Goal: Task Accomplishment & Management: Complete application form

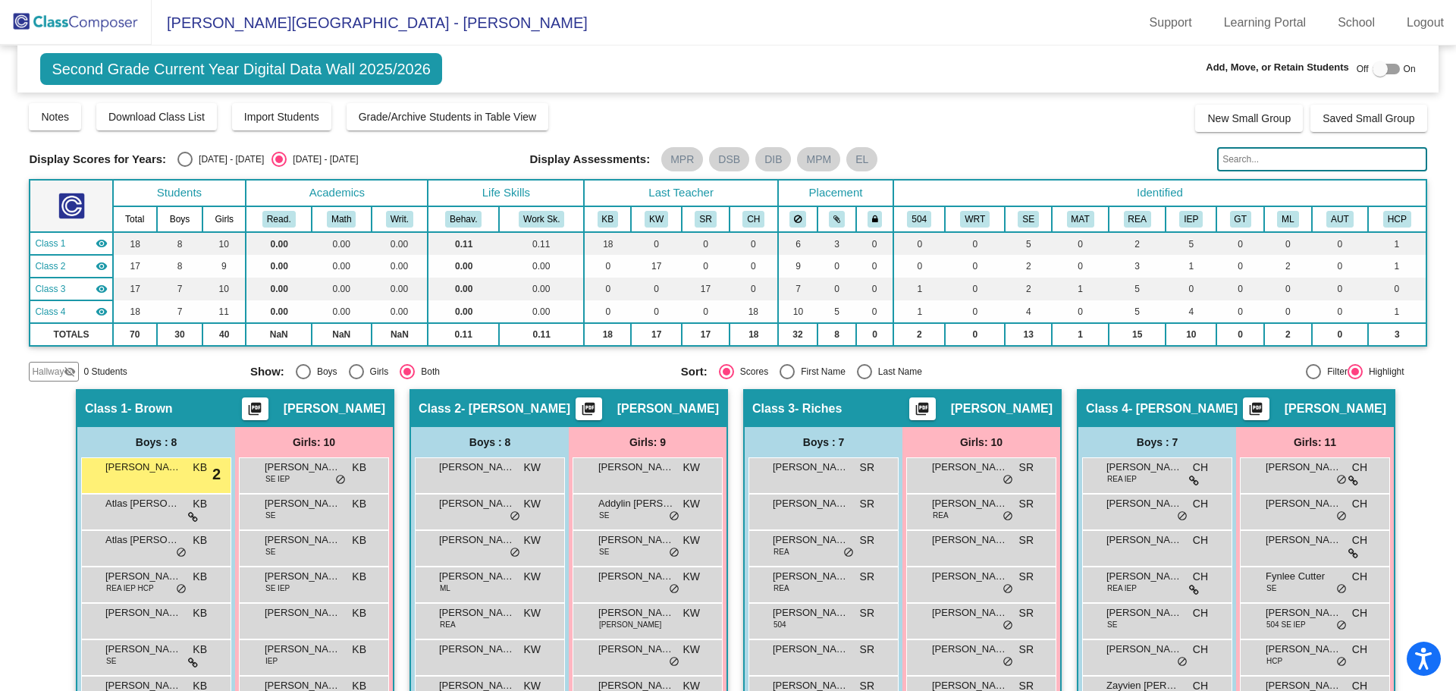
scroll to position [152, 0]
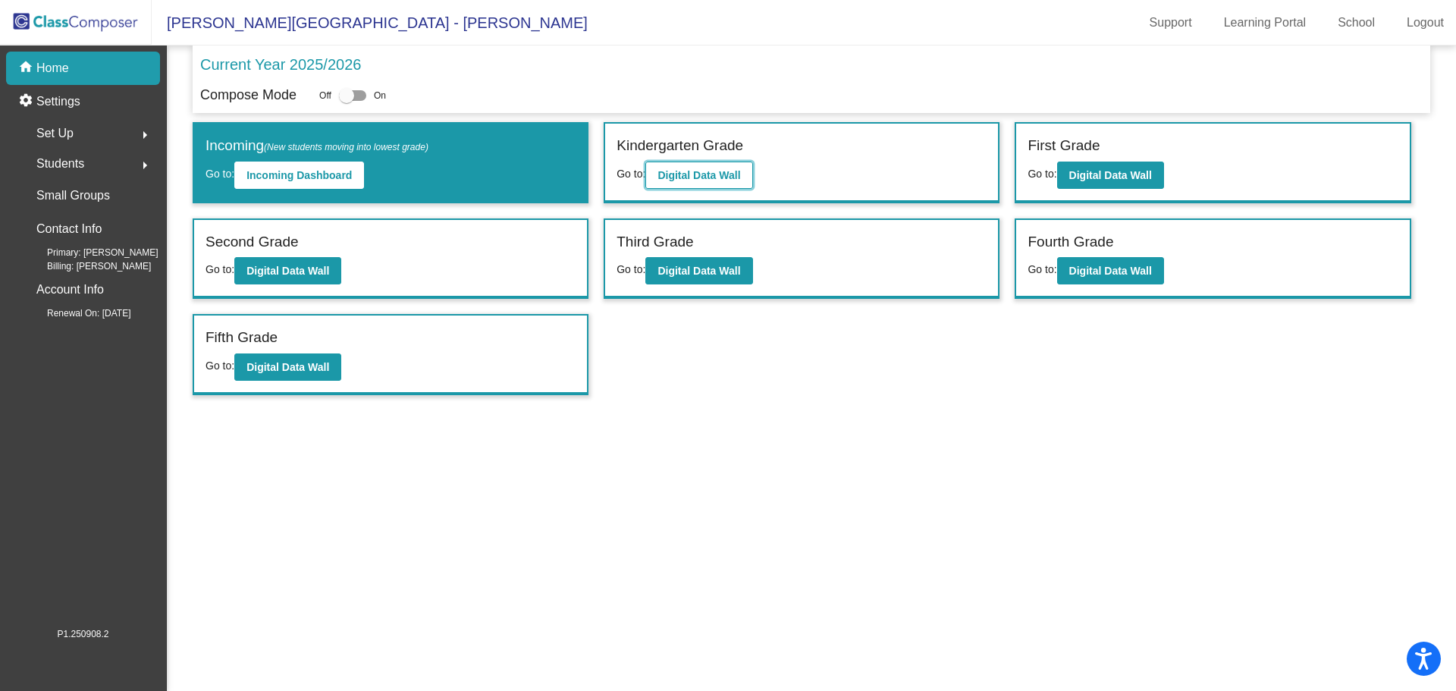
click at [731, 173] on b "Digital Data Wall" at bounding box center [698, 175] width 83 height 12
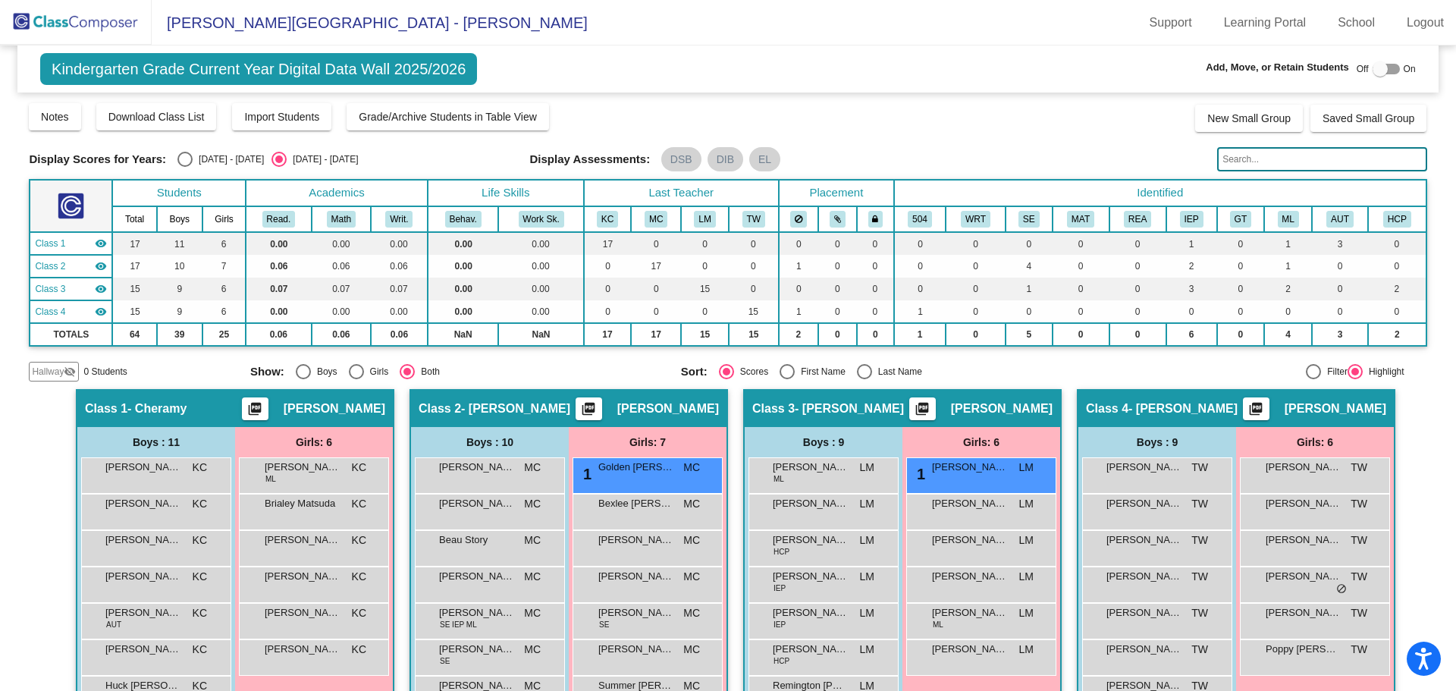
click at [1372, 67] on div at bounding box center [1379, 68] width 15 height 15
checkbox input "true"
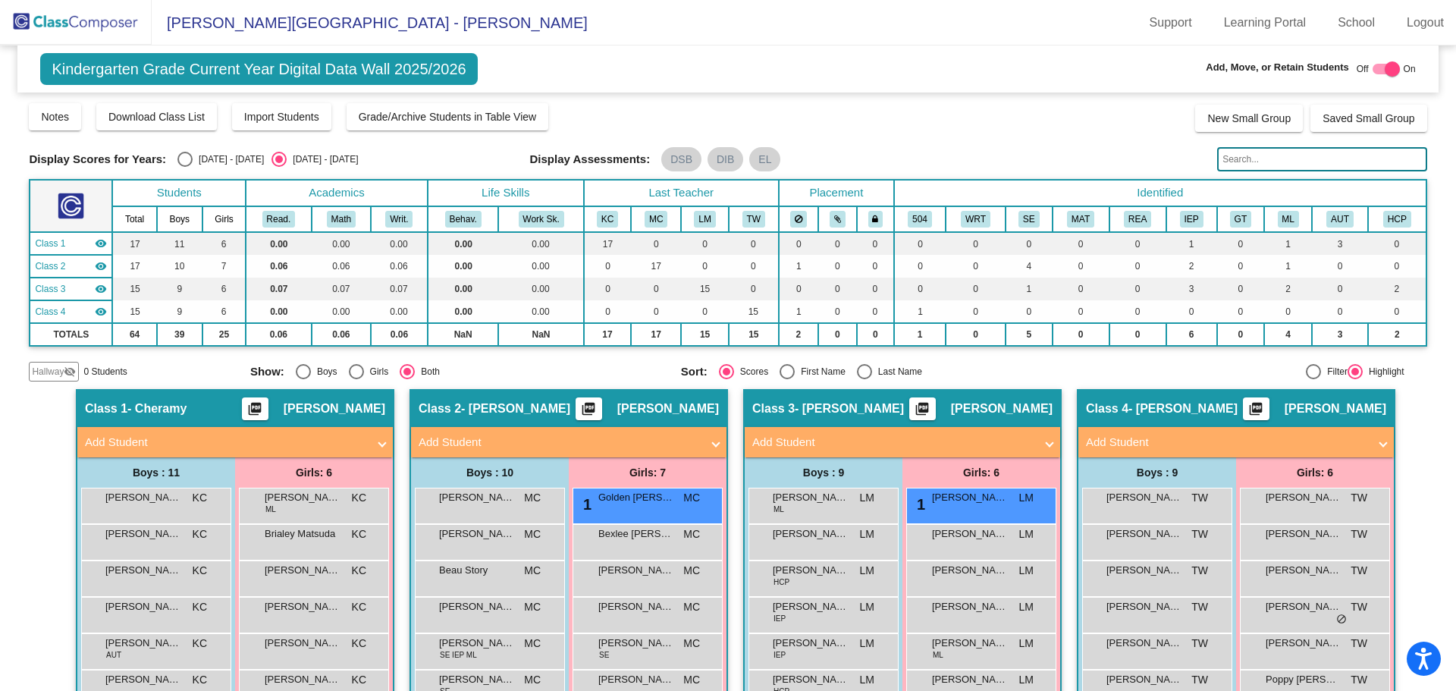
click at [965, 443] on mat-panel-title "Add Student" at bounding box center [893, 442] width 282 height 17
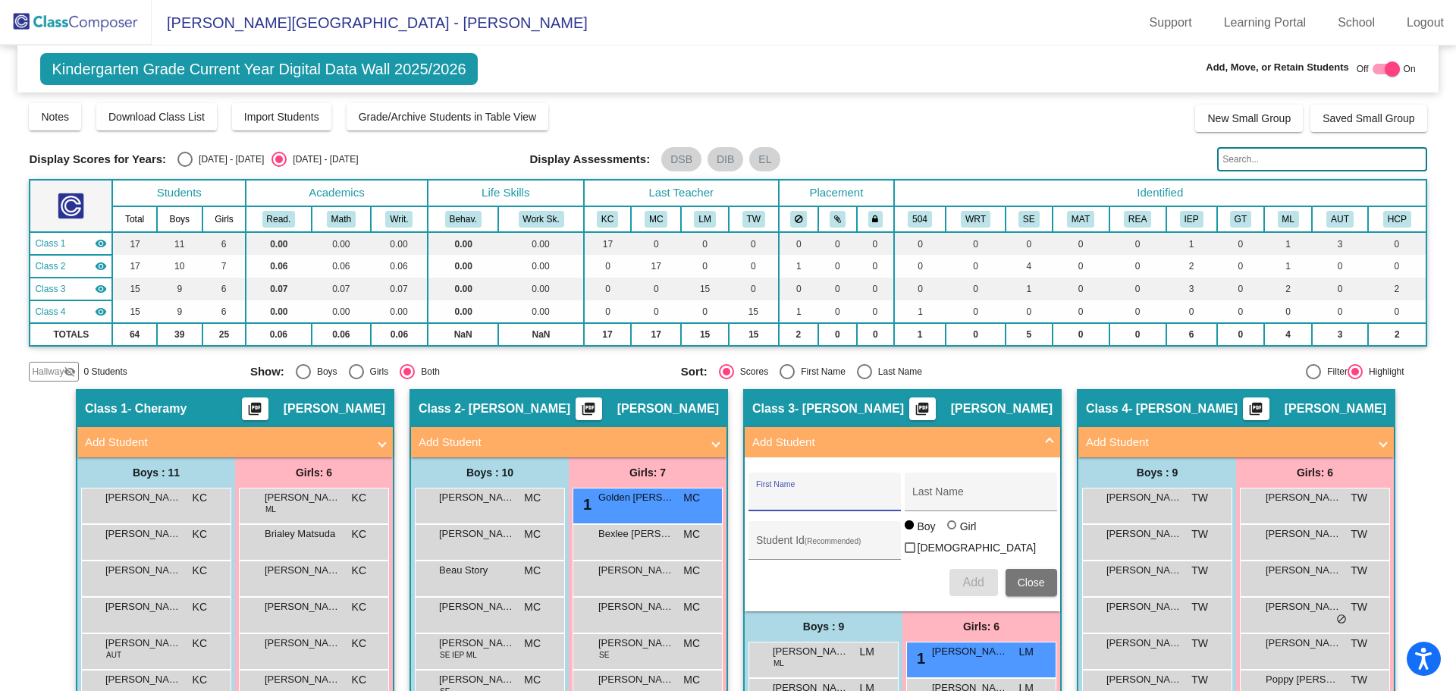
click at [840, 495] on input "First Name" at bounding box center [824, 497] width 136 height 12
type input "Nikko"
type input "[PERSON_NAME]"
type input "126554"
click at [975, 587] on button "Add" at bounding box center [973, 582] width 49 height 27
